Goal: Navigation & Orientation: Find specific page/section

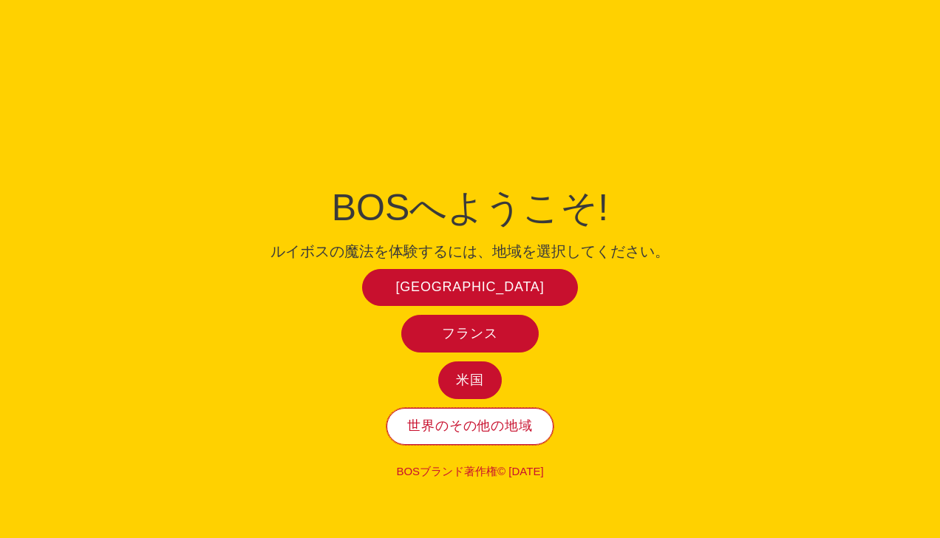
click at [471, 418] on span "世界のその他の地域" at bounding box center [469, 426] width 125 height 17
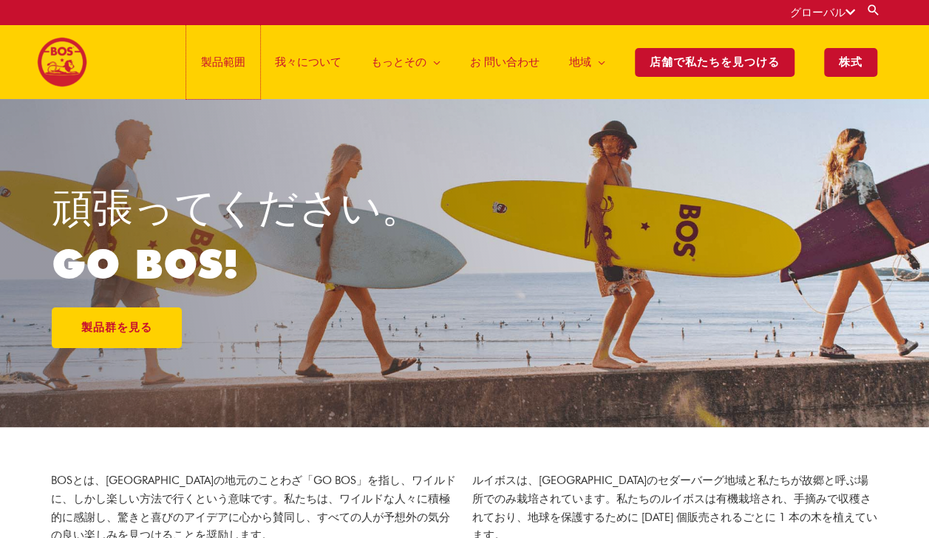
click at [228, 67] on span "製品範囲" at bounding box center [223, 62] width 44 height 44
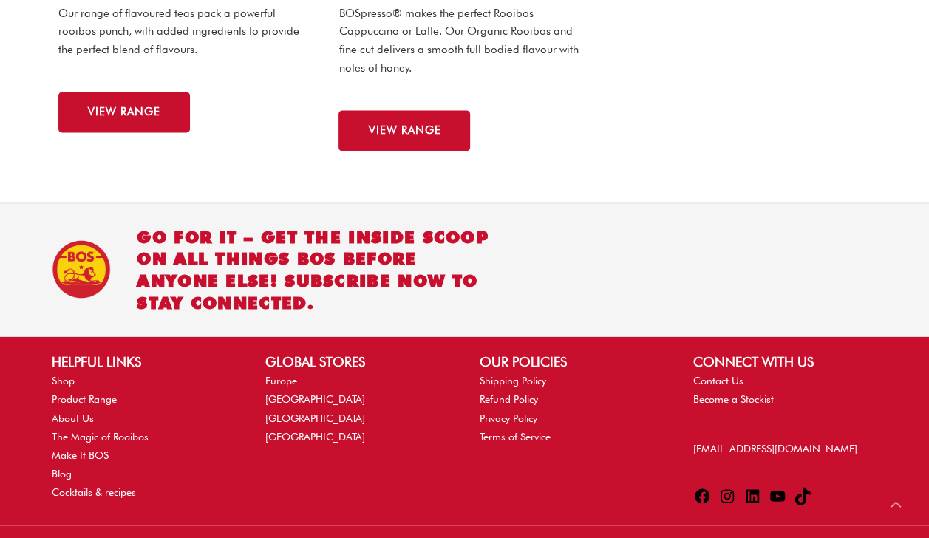
scroll to position [1274, 0]
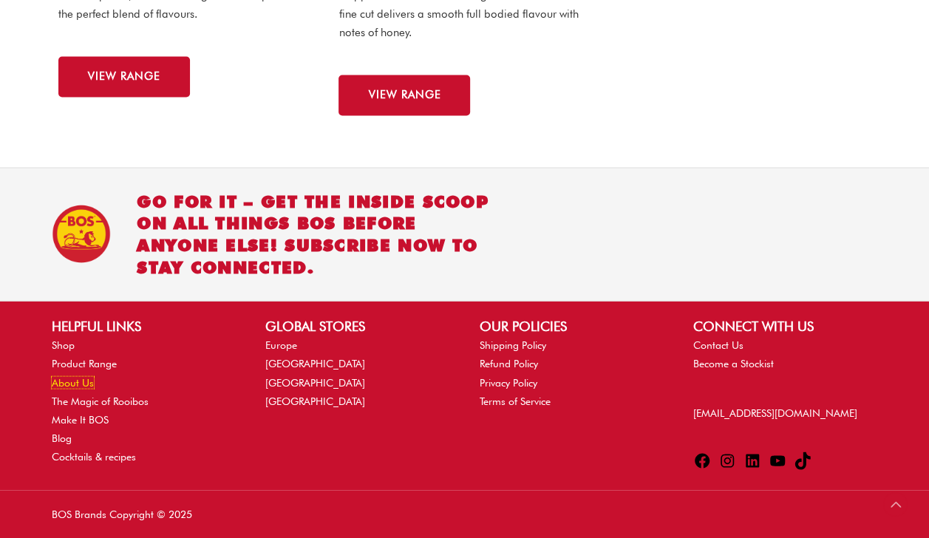
click at [71, 376] on link "About Us" at bounding box center [73, 382] width 42 height 12
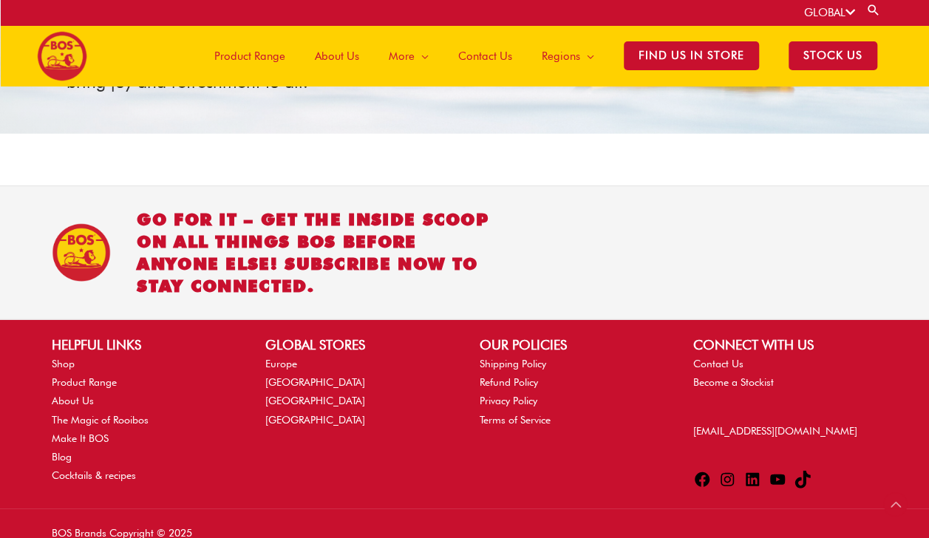
scroll to position [1858, 0]
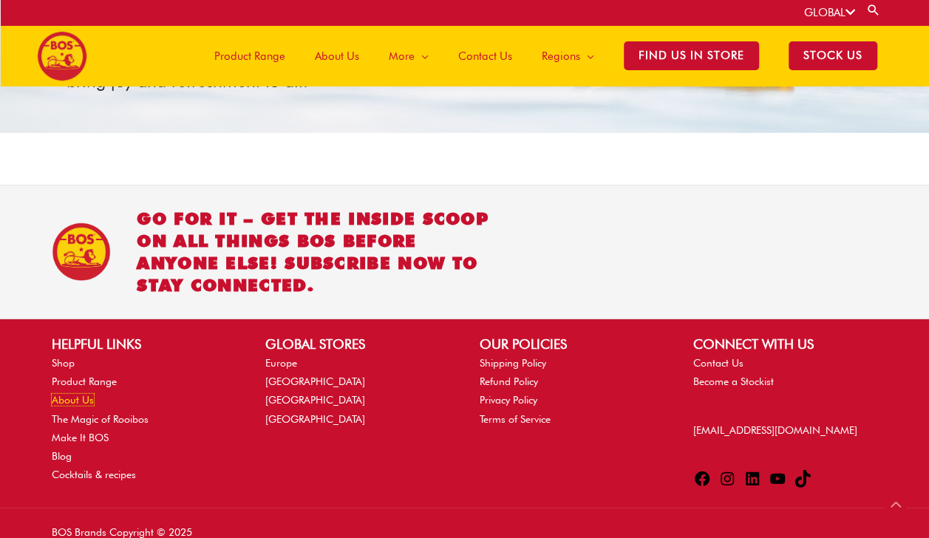
click at [72, 394] on link "About Us" at bounding box center [73, 400] width 42 height 12
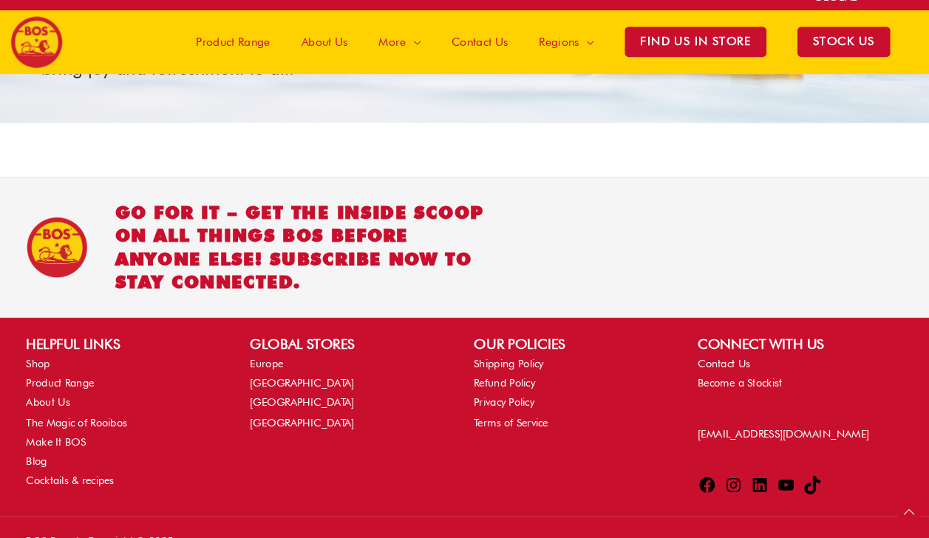
scroll to position [1858, 0]
